Goal: Check status

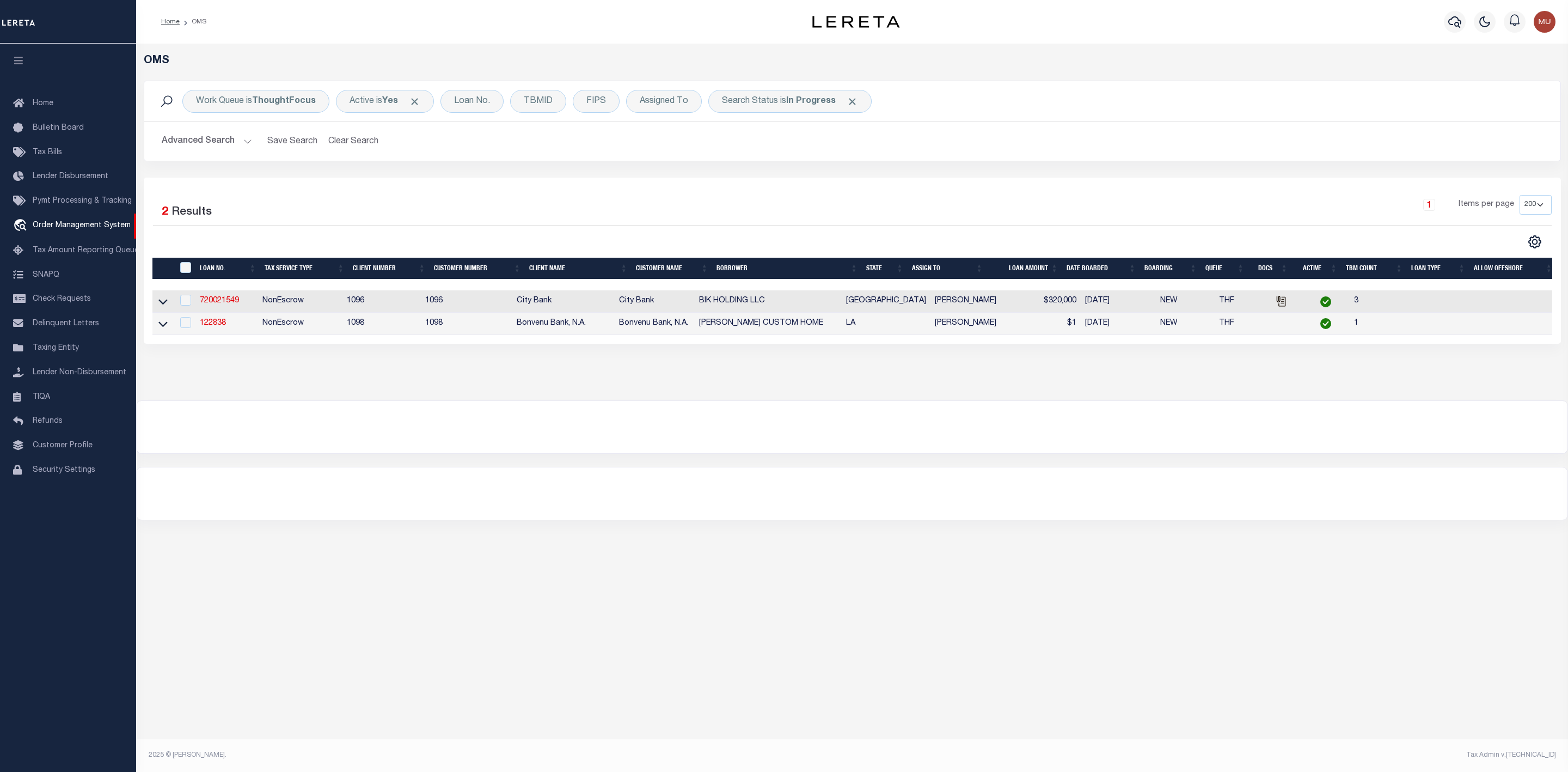
select select "200"
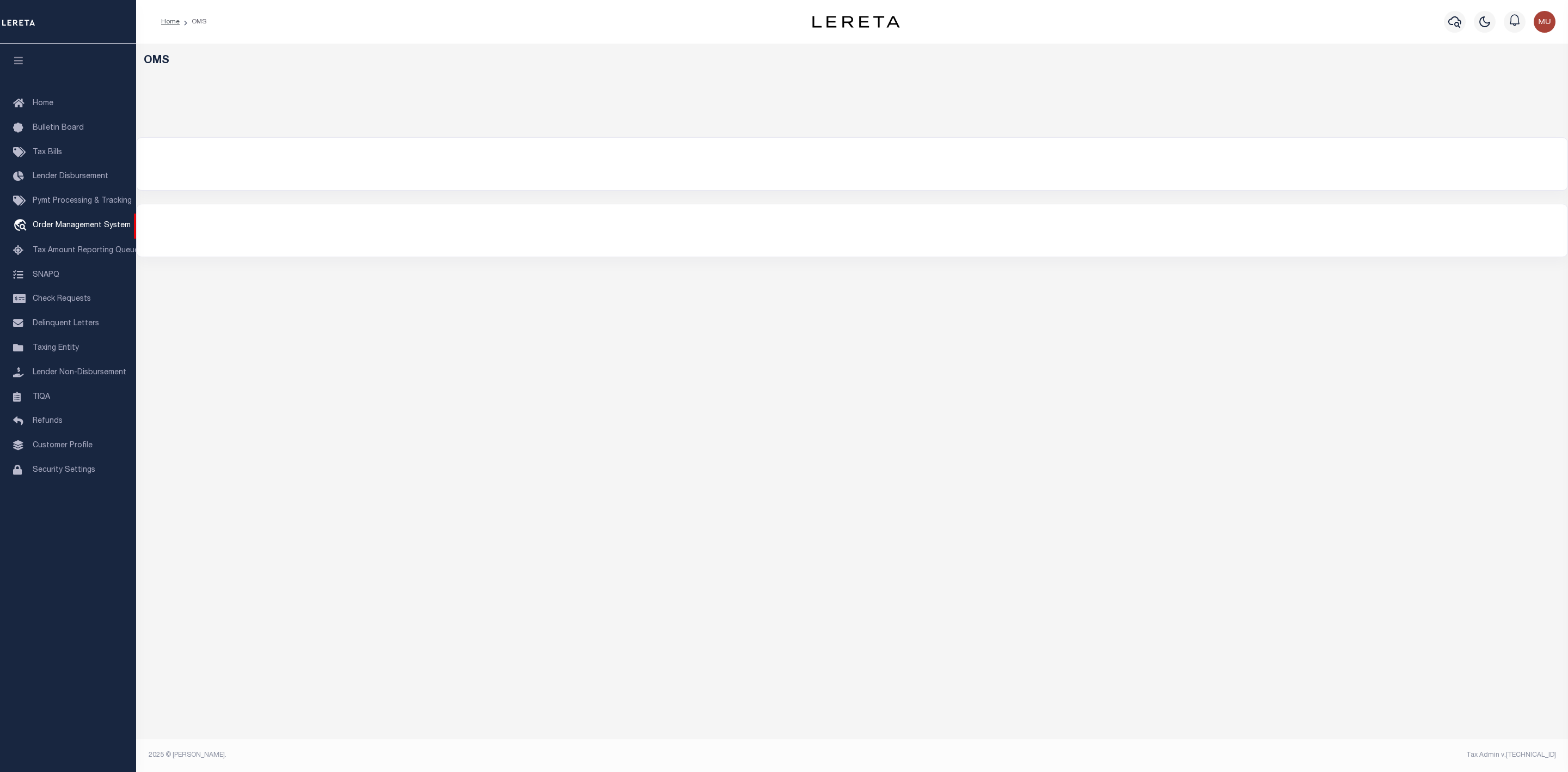
select select "200"
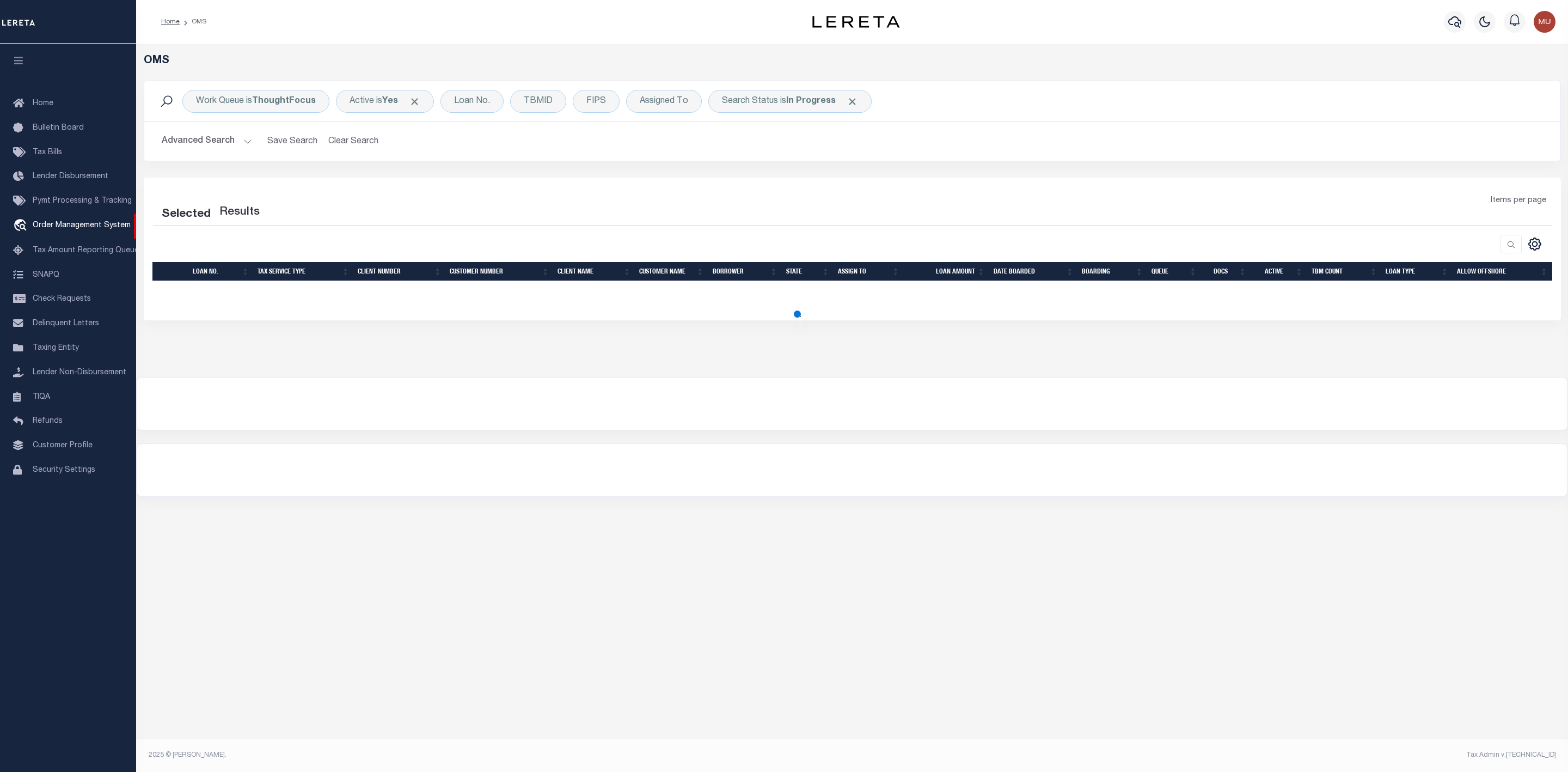
select select "200"
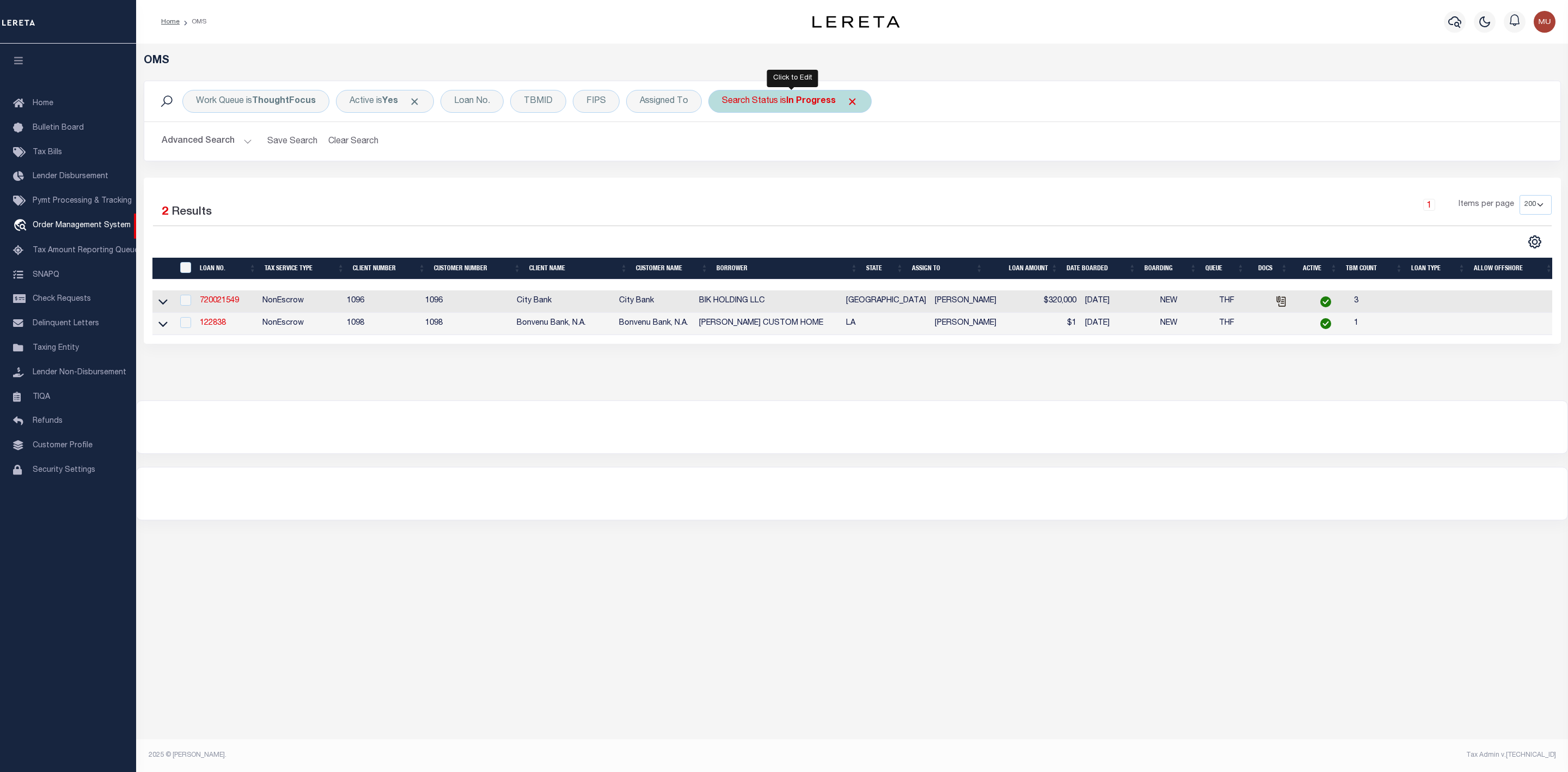
click at [817, 105] on b "In Progress" at bounding box center [811, 101] width 50 height 9
click at [785, 159] on select "Automated Search Bad Parcel Complete Duplicate Parcel High Dollar Reporting In …" at bounding box center [802, 155] width 160 height 21
select select "RD"
click at [725, 145] on select "Automated Search Bad Parcel Complete Duplicate Parcel High Dollar Reporting In …" at bounding box center [802, 155] width 160 height 21
click at [879, 182] on input "Apply" at bounding box center [867, 178] width 32 height 18
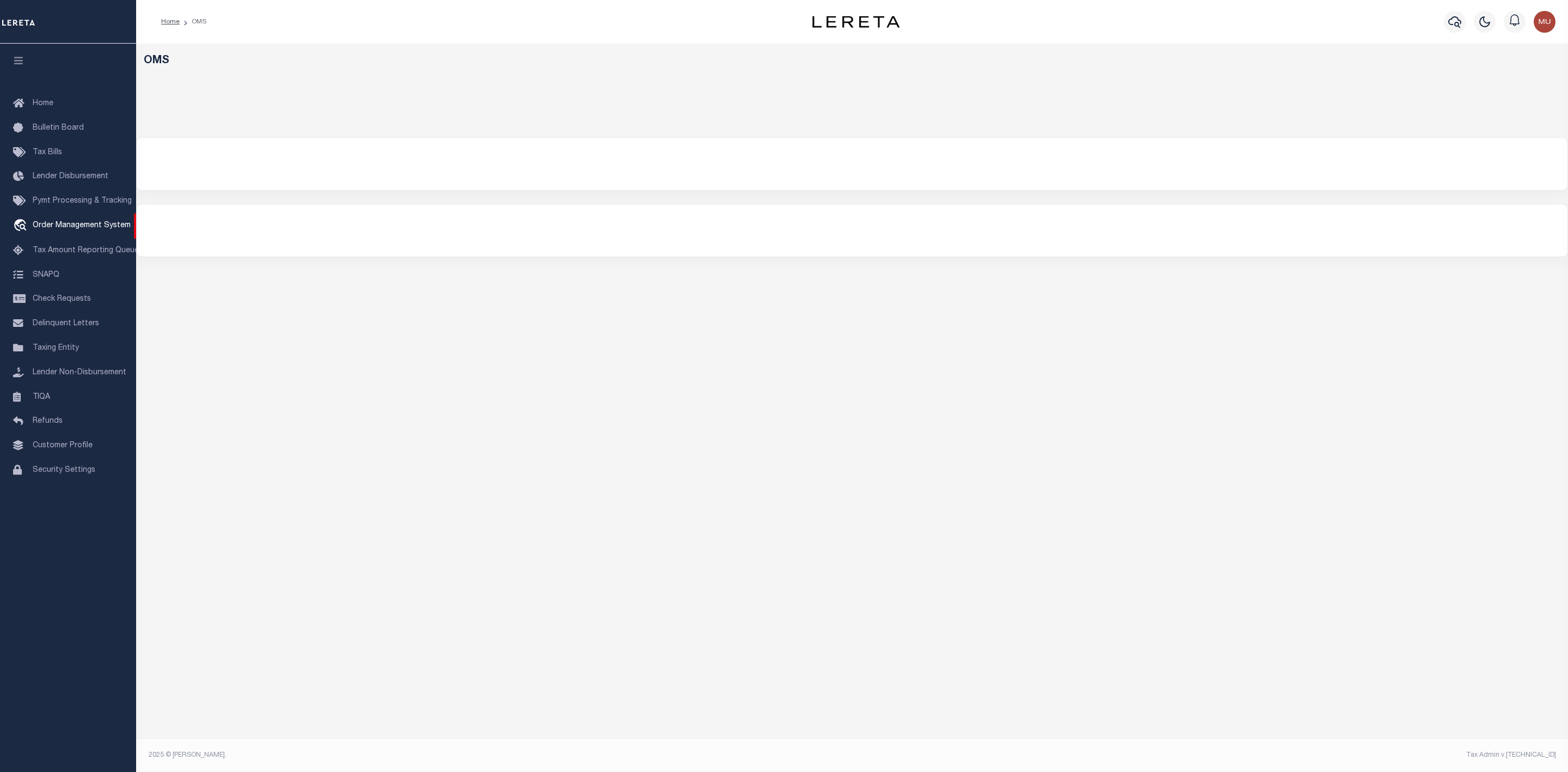
select select "200"
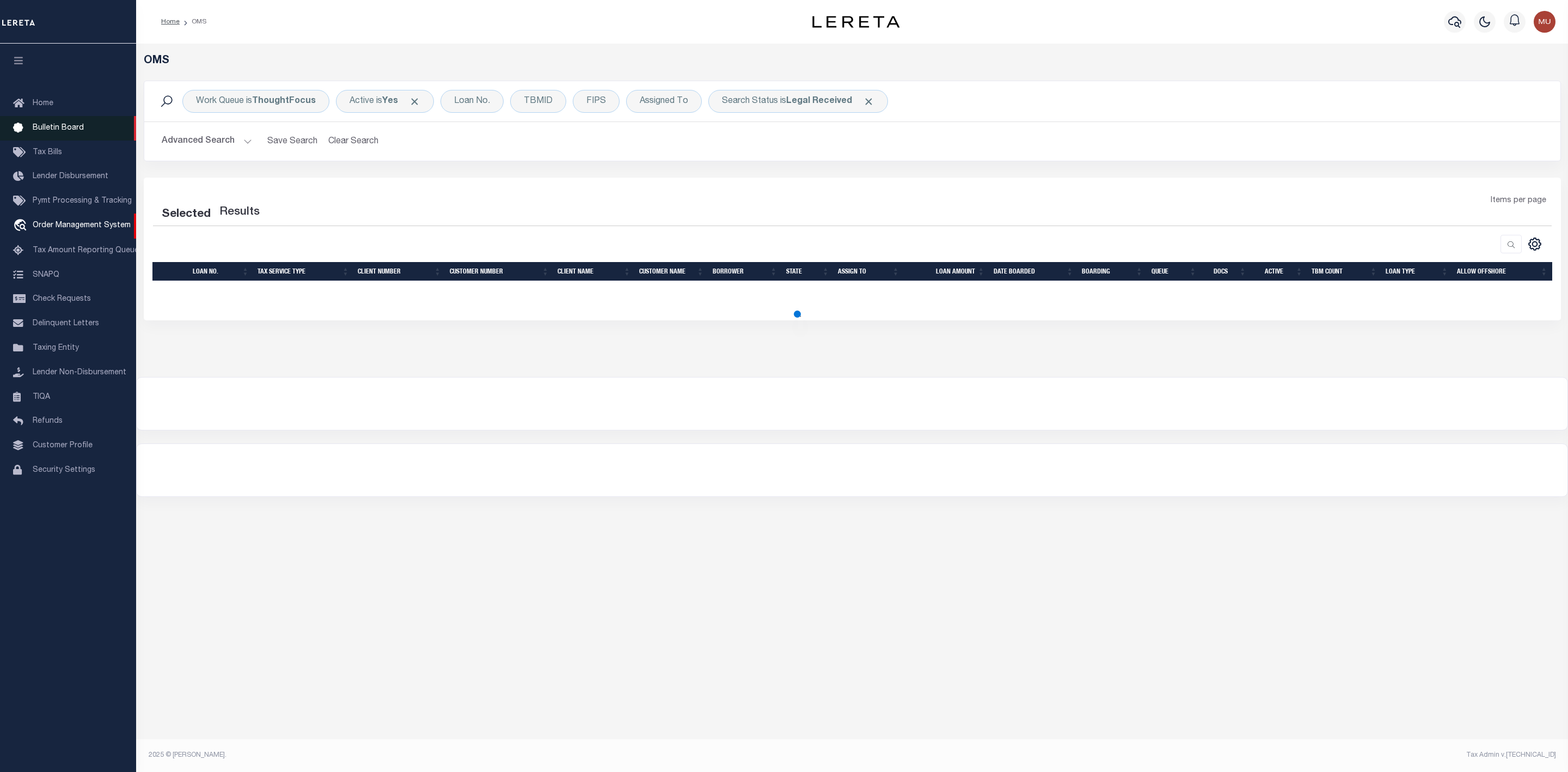
select select "200"
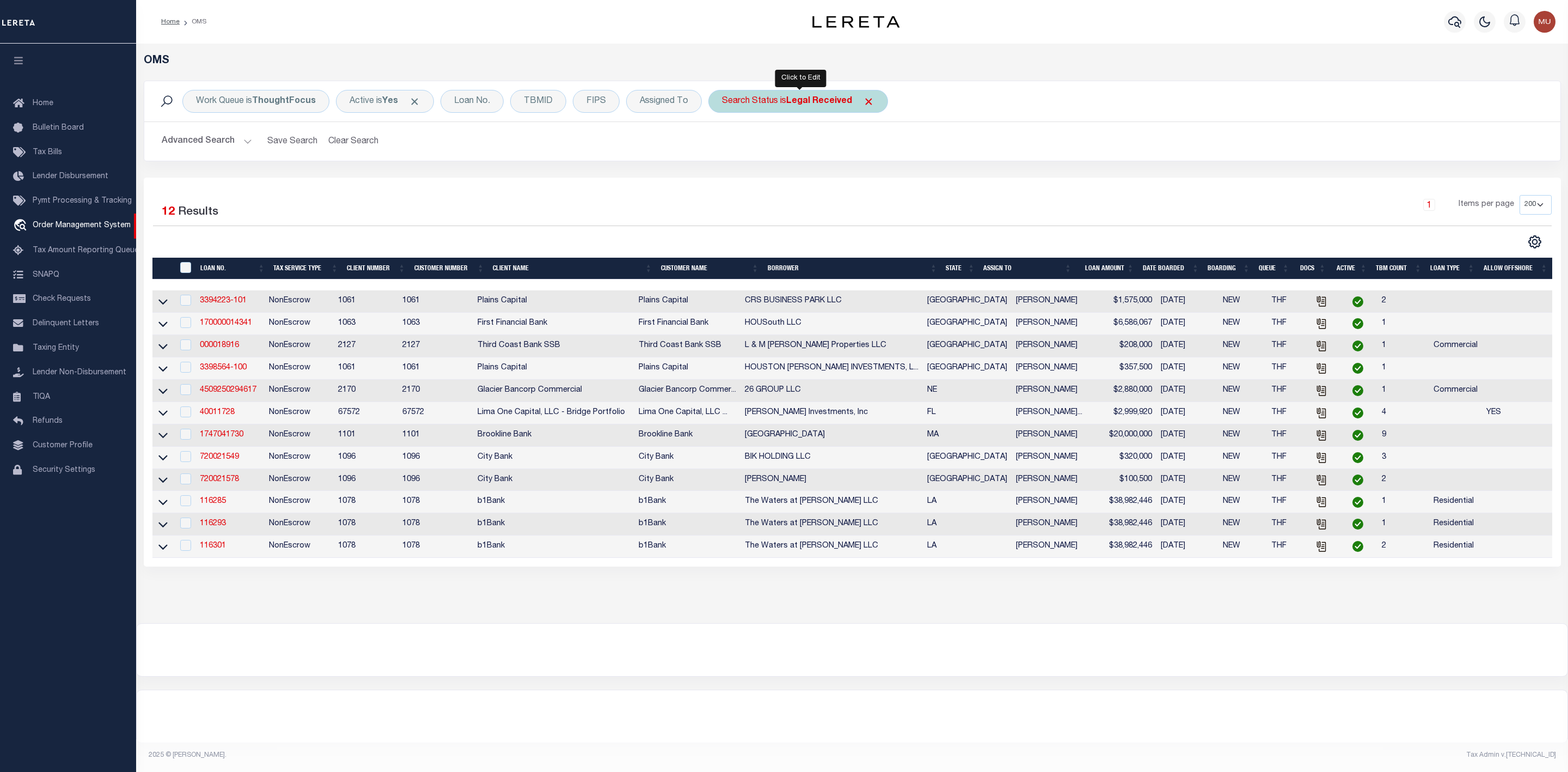
click at [773, 95] on div "Search Status is Legal Received" at bounding box center [798, 101] width 180 height 23
click at [769, 149] on select "Automated Search Bad Parcel Complete Duplicate Parcel High Dollar Reporting In …" at bounding box center [802, 155] width 160 height 21
select select "IP"
click at [725, 145] on select "Automated Search Bad Parcel Complete Duplicate Parcel High Dollar Reporting In …" at bounding box center [802, 155] width 160 height 21
click at [873, 180] on input "Apply" at bounding box center [867, 178] width 32 height 18
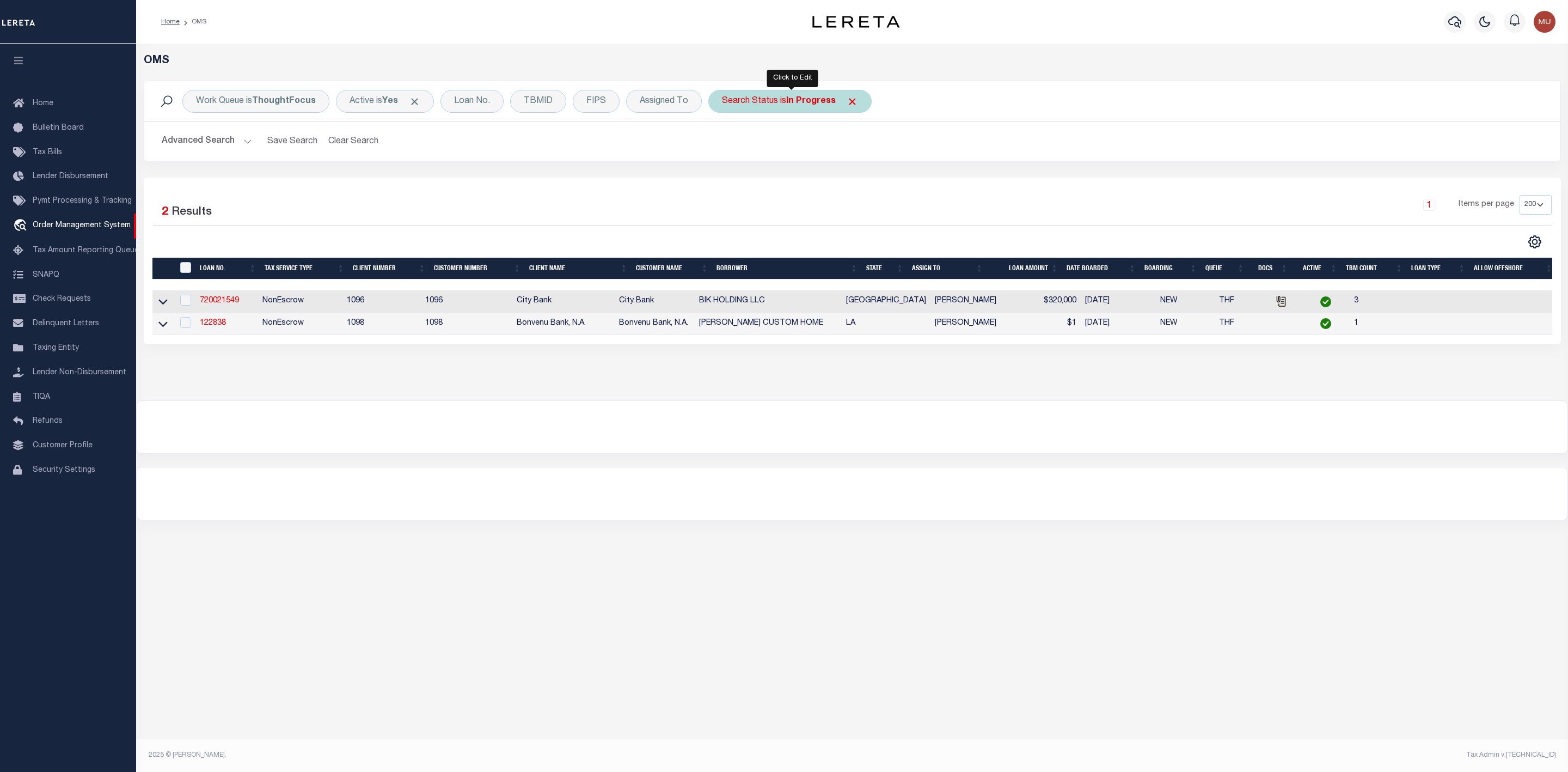
click at [777, 112] on div "Search Status is In Progress" at bounding box center [790, 101] width 164 height 23
click at [763, 156] on select "Automated Search Bad Parcel Complete Duplicate Parcel High Dollar Reporting In …" at bounding box center [802, 155] width 160 height 21
select select "RD"
click at [725, 145] on select "Automated Search Bad Parcel Complete Duplicate Parcel High Dollar Reporting In …" at bounding box center [802, 155] width 160 height 21
click at [879, 185] on input "Apply" at bounding box center [867, 178] width 32 height 18
